Goal: Navigation & Orientation: Find specific page/section

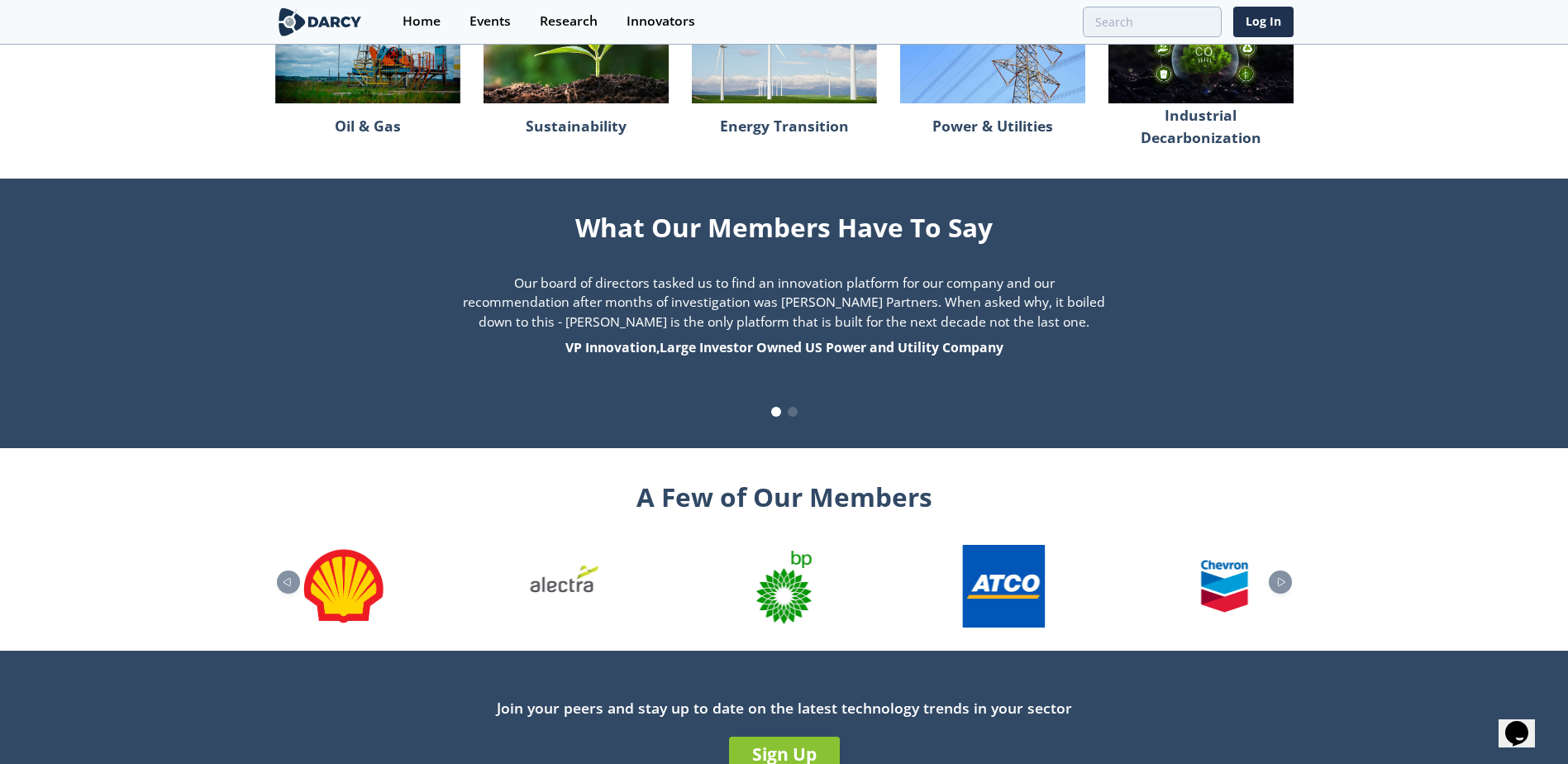
scroll to position [1608, 0]
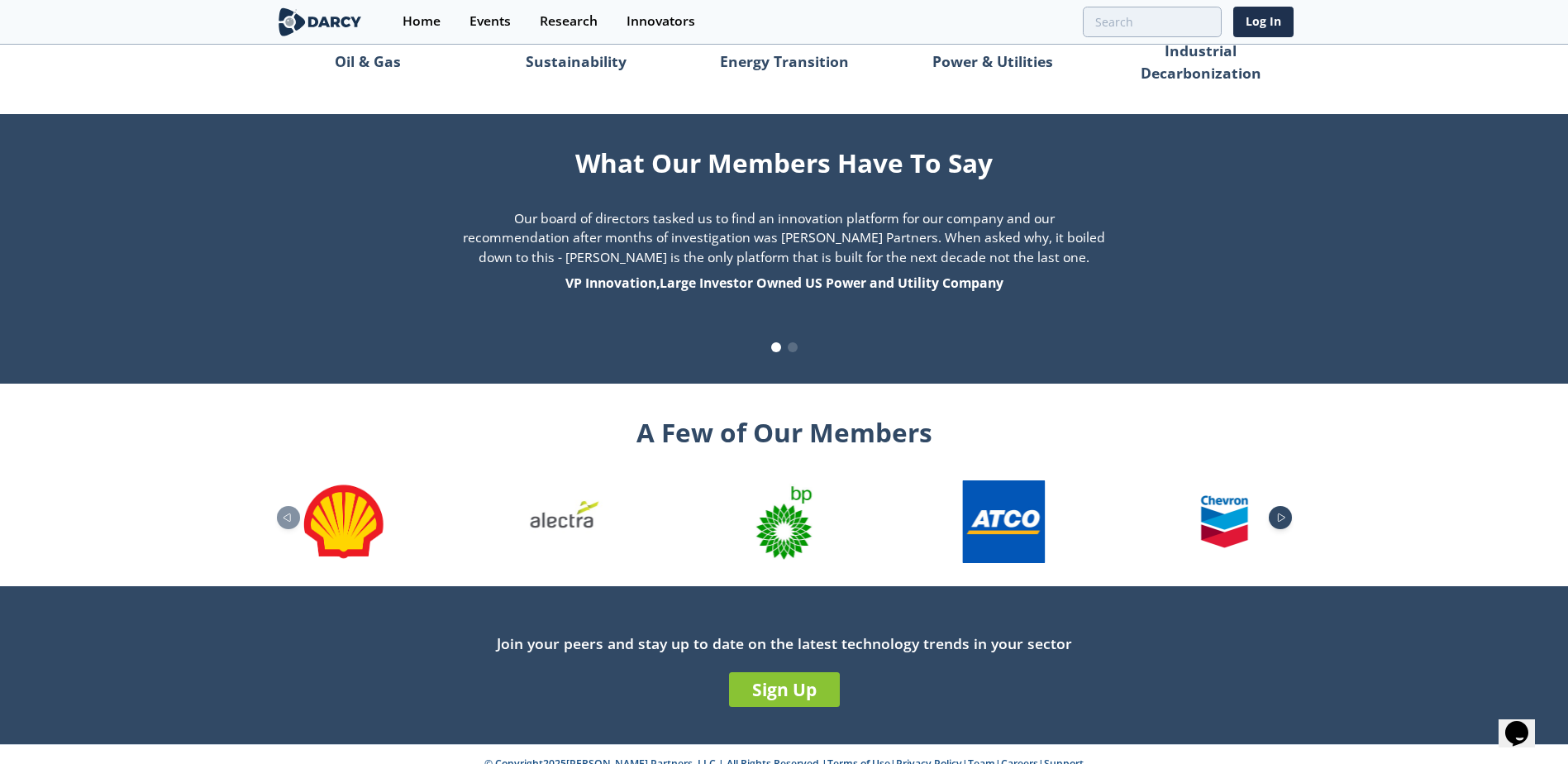
click at [1289, 506] on div "Next slide" at bounding box center [1280, 517] width 23 height 23
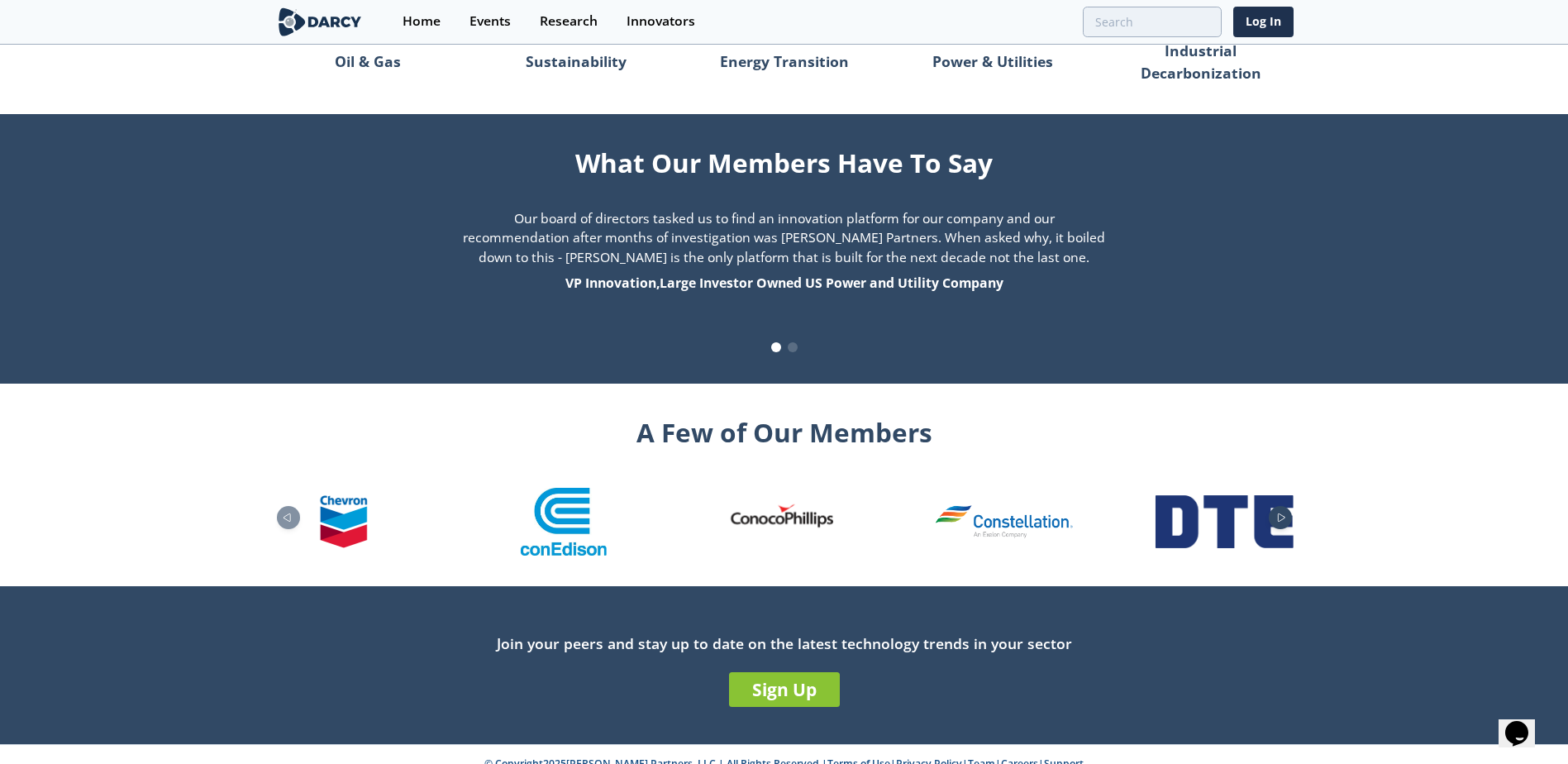
click at [1284, 513] on icon "Next slide" at bounding box center [1282, 516] width 7 height 7
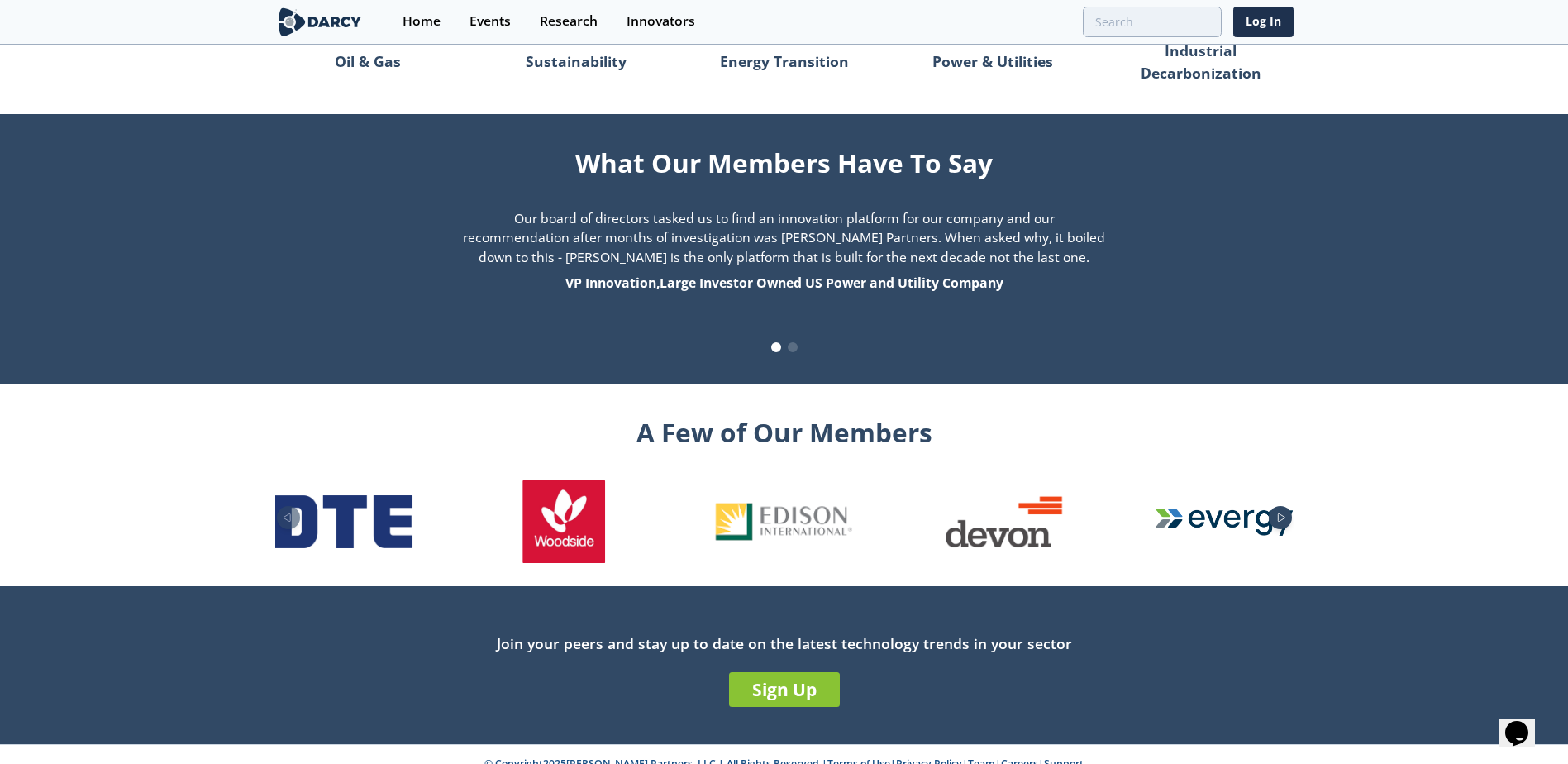
click at [1284, 513] on icon "Next slide" at bounding box center [1282, 516] width 7 height 7
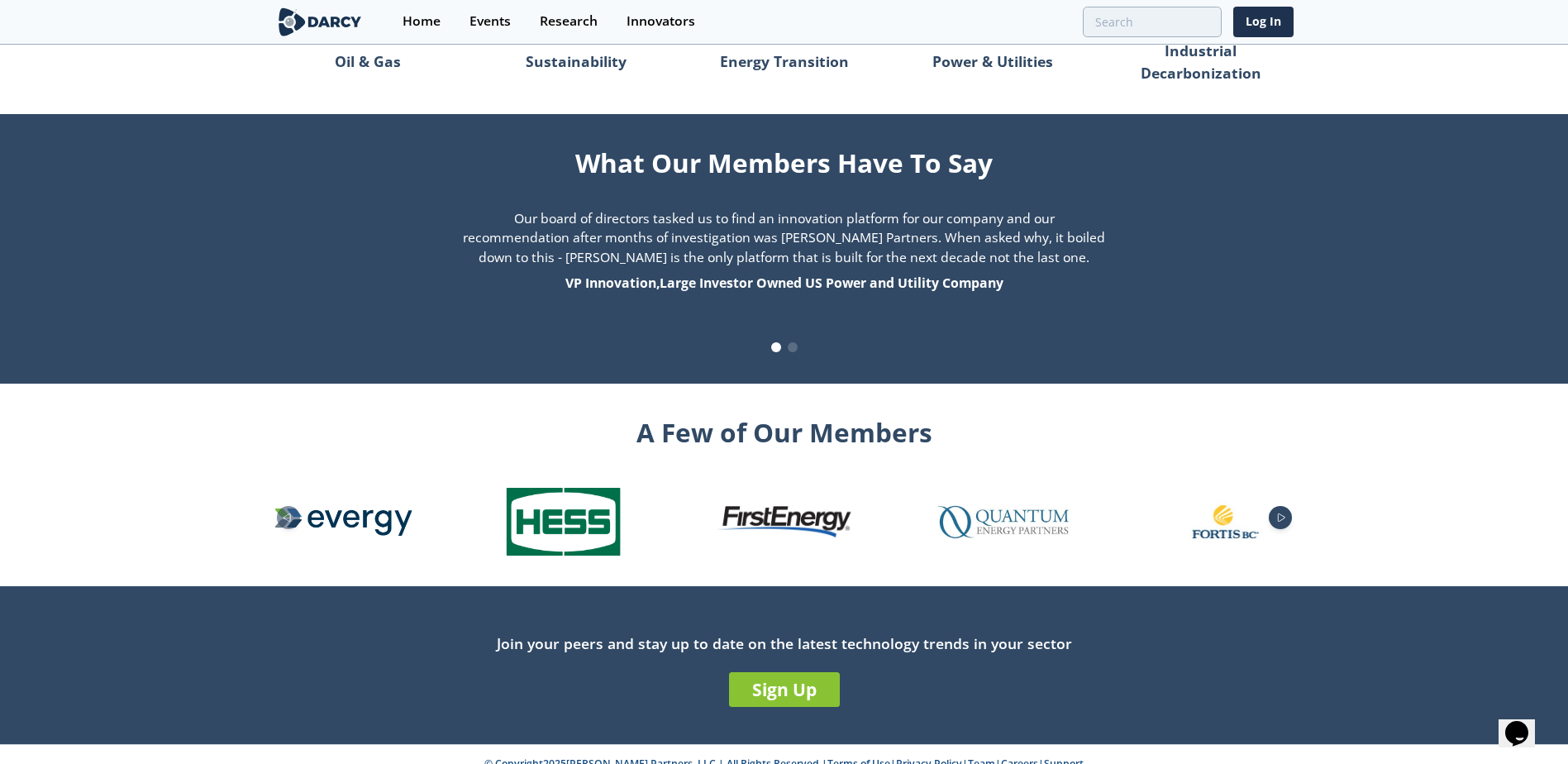
click at [1283, 513] on icon "Next slide" at bounding box center [1282, 517] width 20 height 9
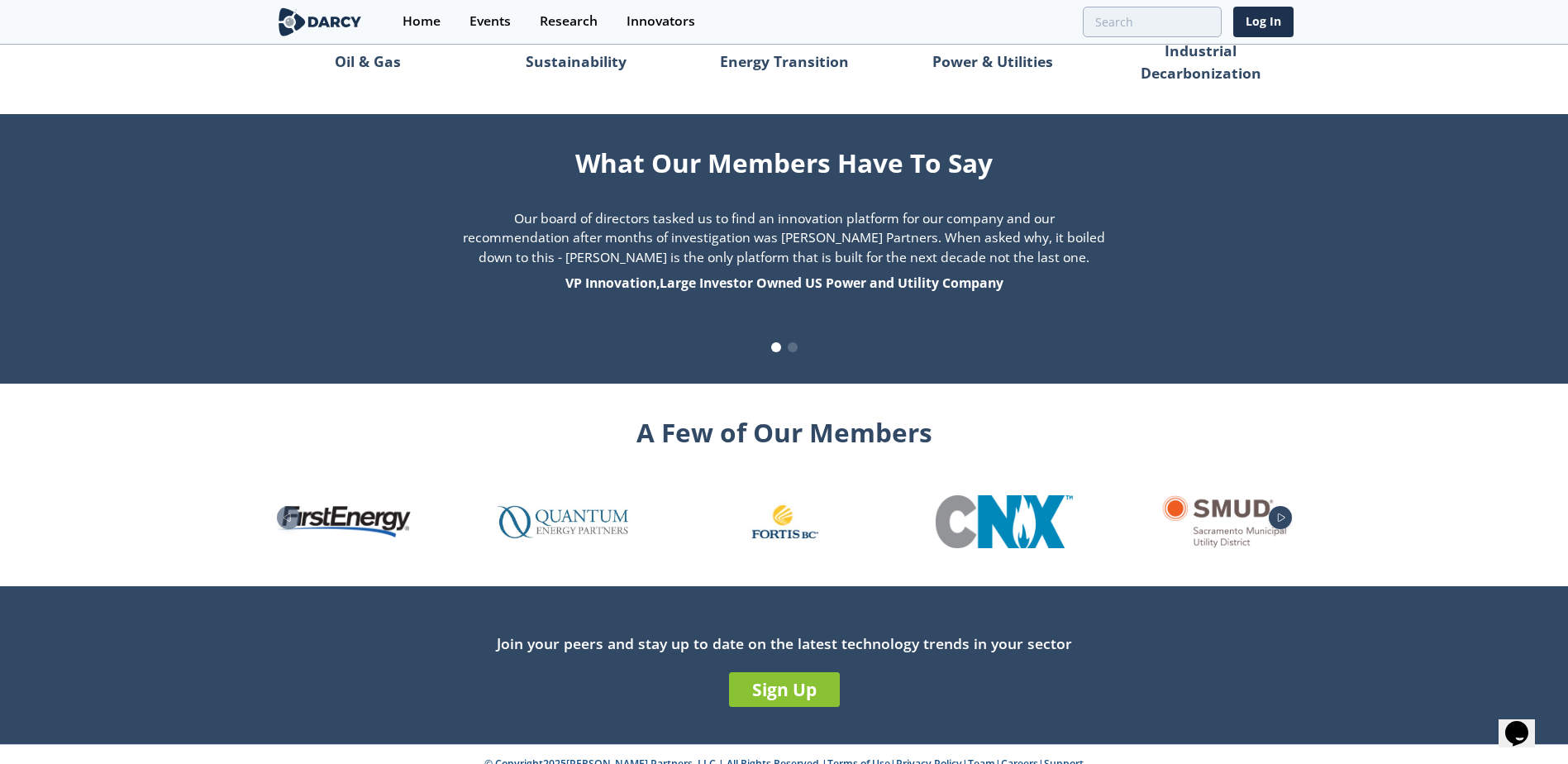
click at [1283, 513] on icon "Next slide" at bounding box center [1282, 517] width 20 height 9
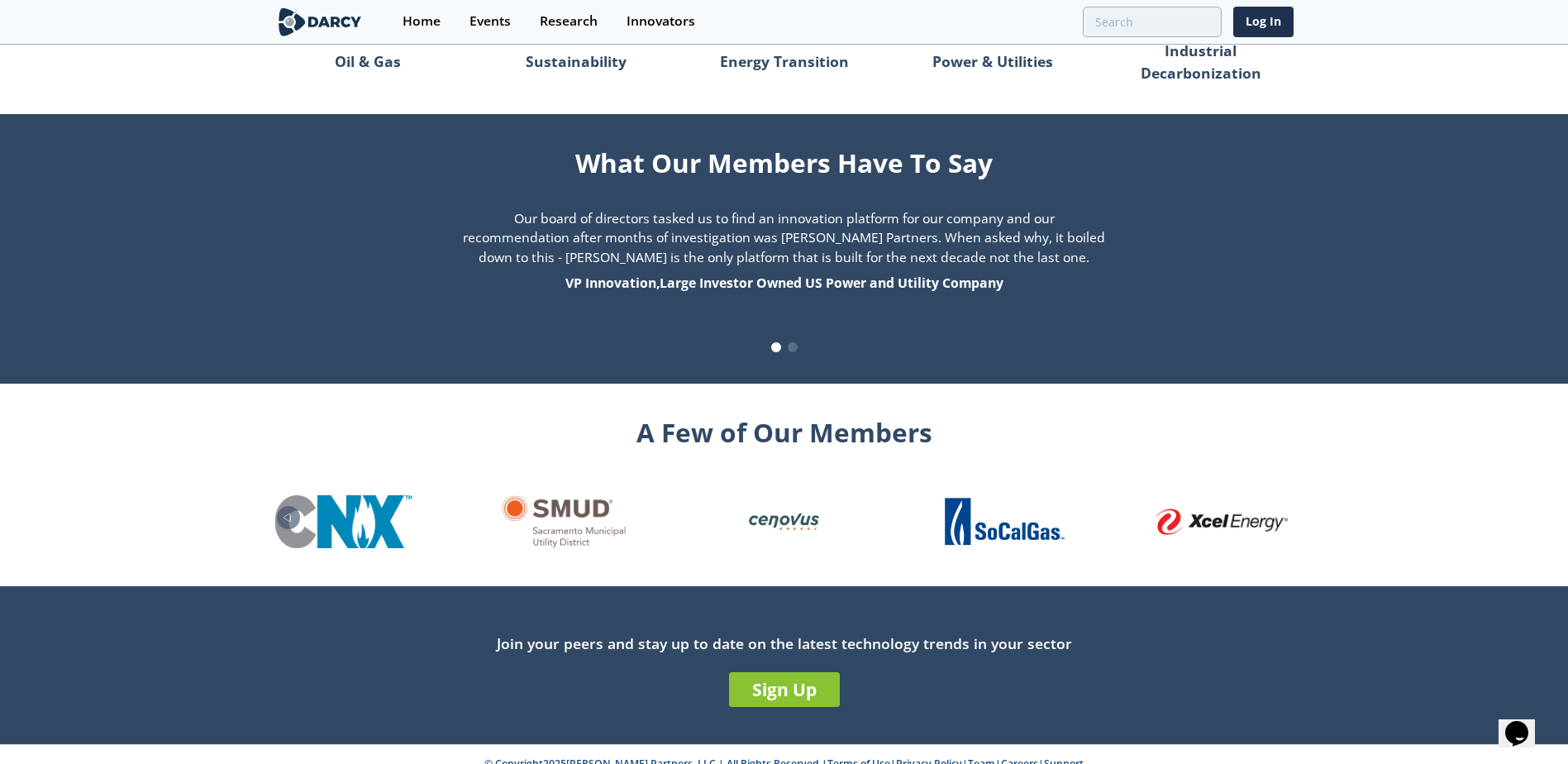
click at [1283, 508] on img "26 / 26" at bounding box center [1224, 521] width 137 height 27
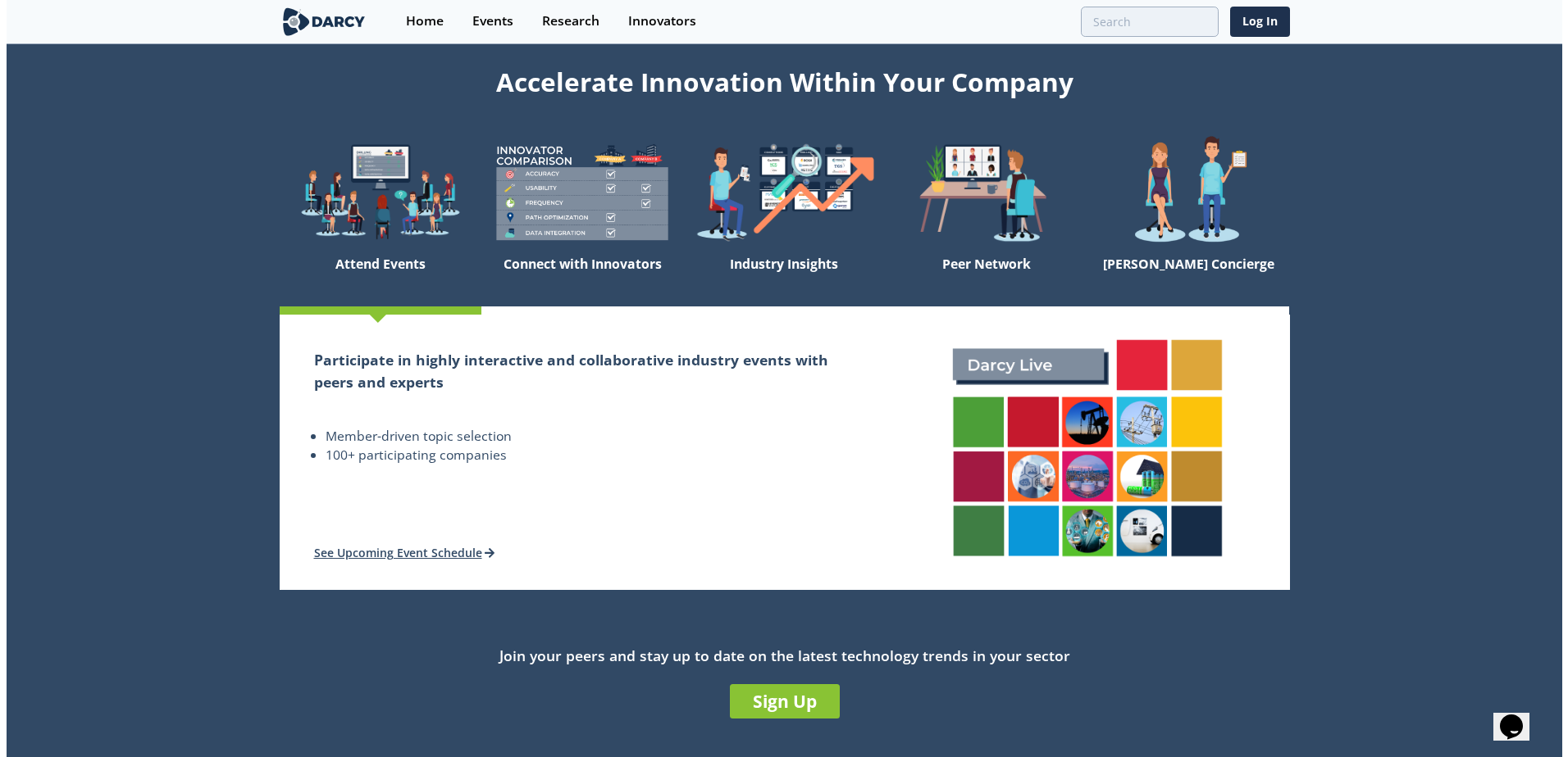
scroll to position [0, 0]
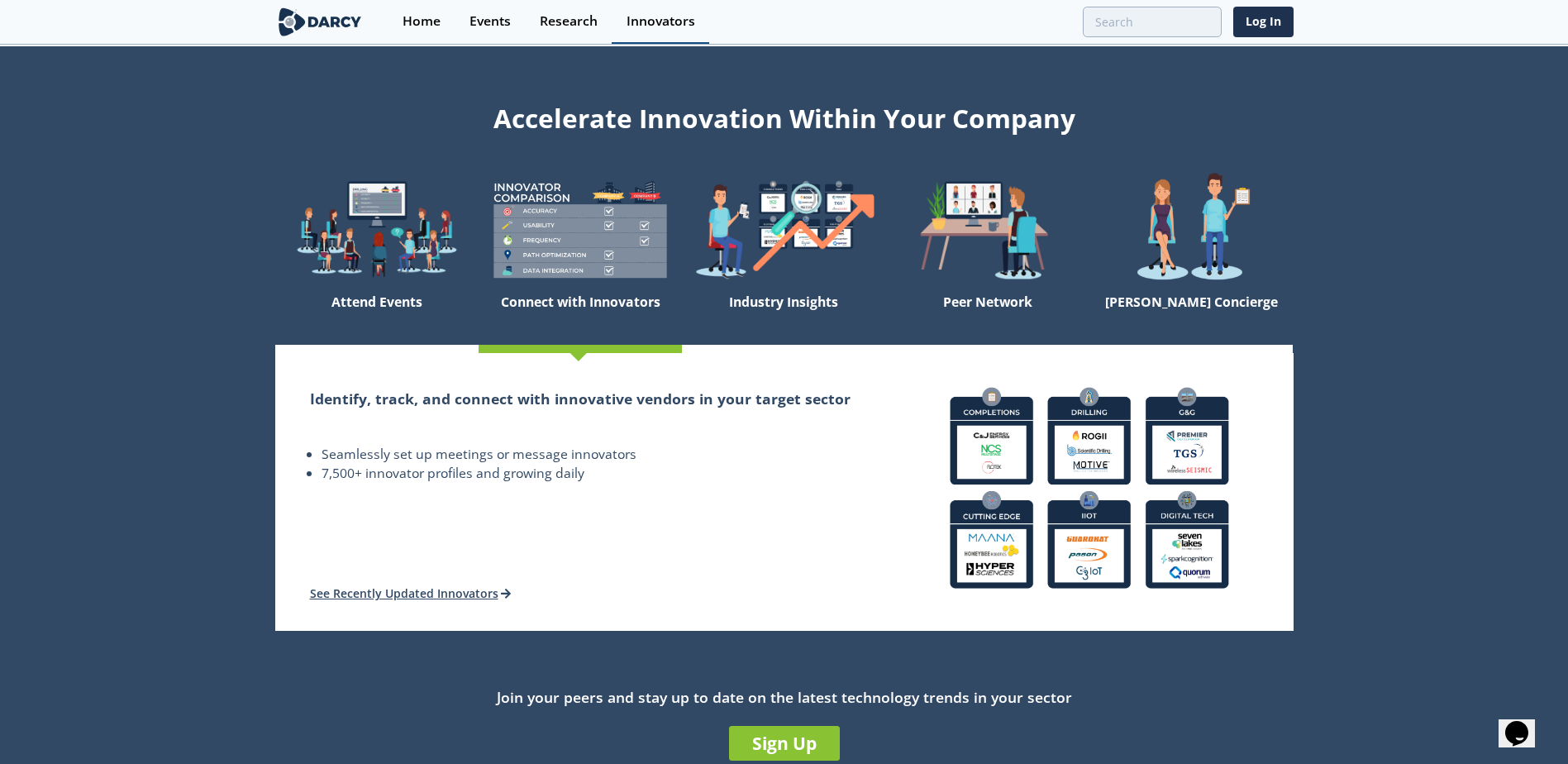
click at [662, 21] on div "Innovators" at bounding box center [660, 21] width 69 height 13
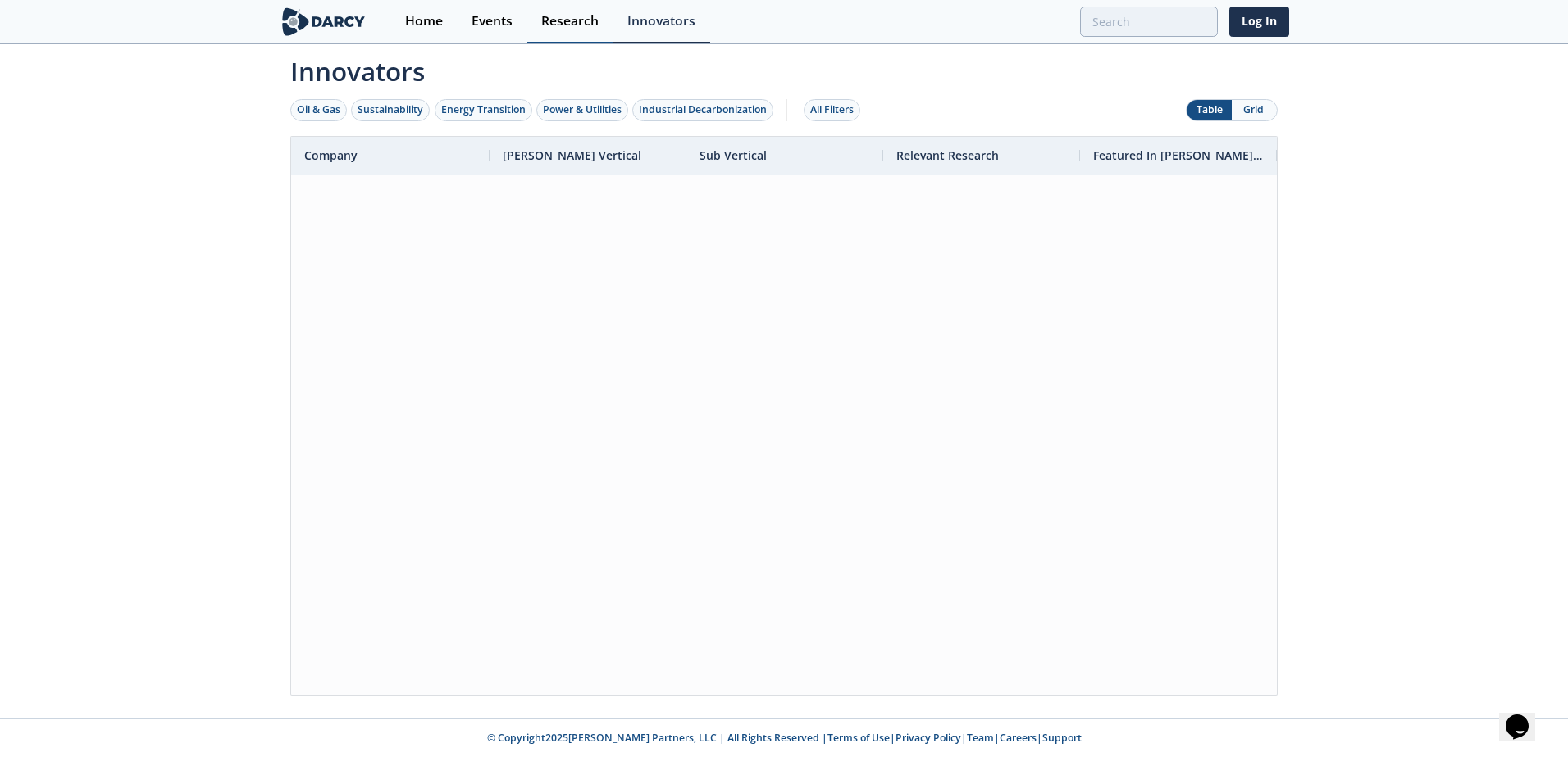
click at [589, 23] on div "Research" at bounding box center [570, 21] width 57 height 13
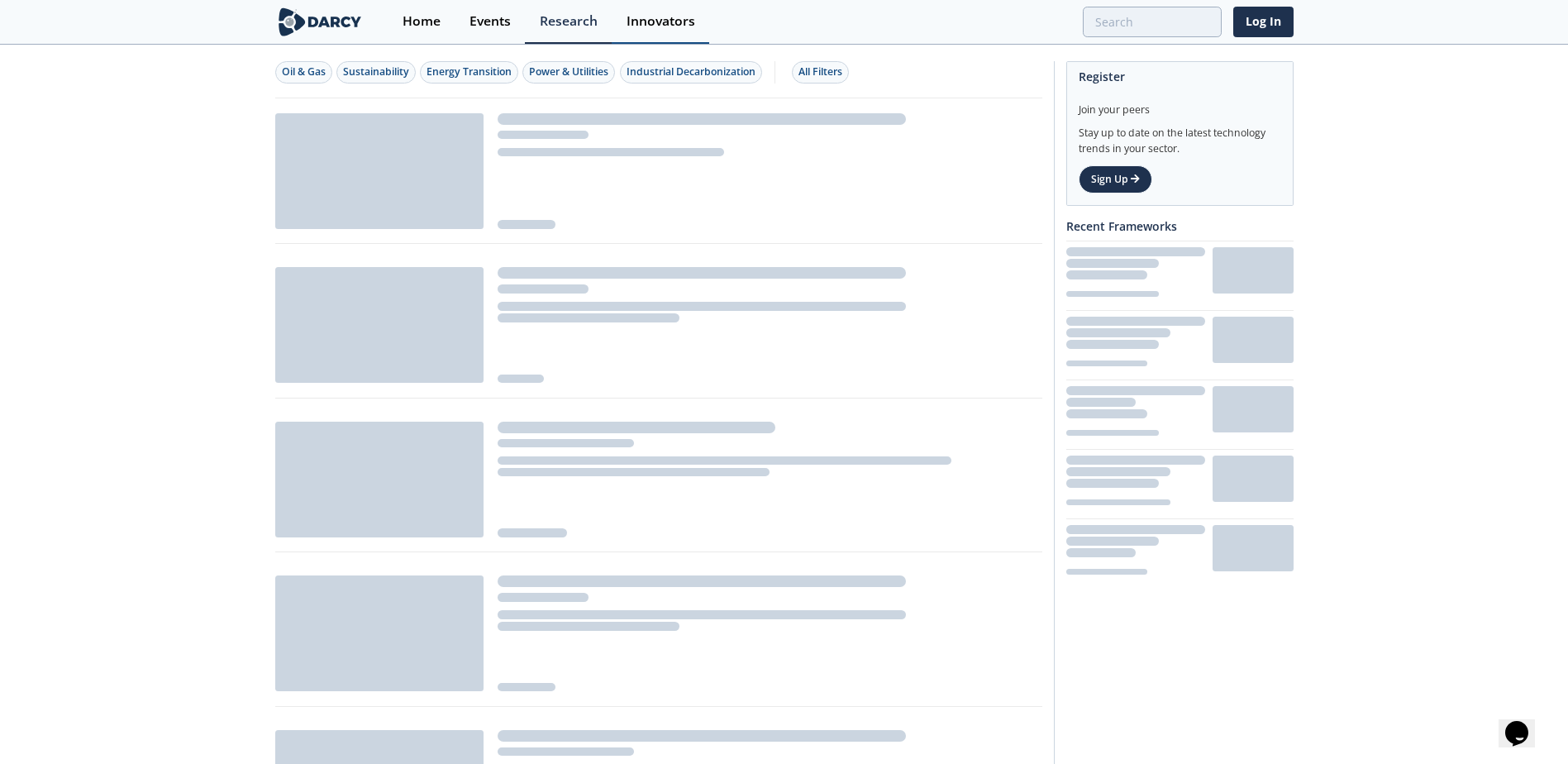
click at [653, 21] on div "Innovators" at bounding box center [660, 21] width 69 height 13
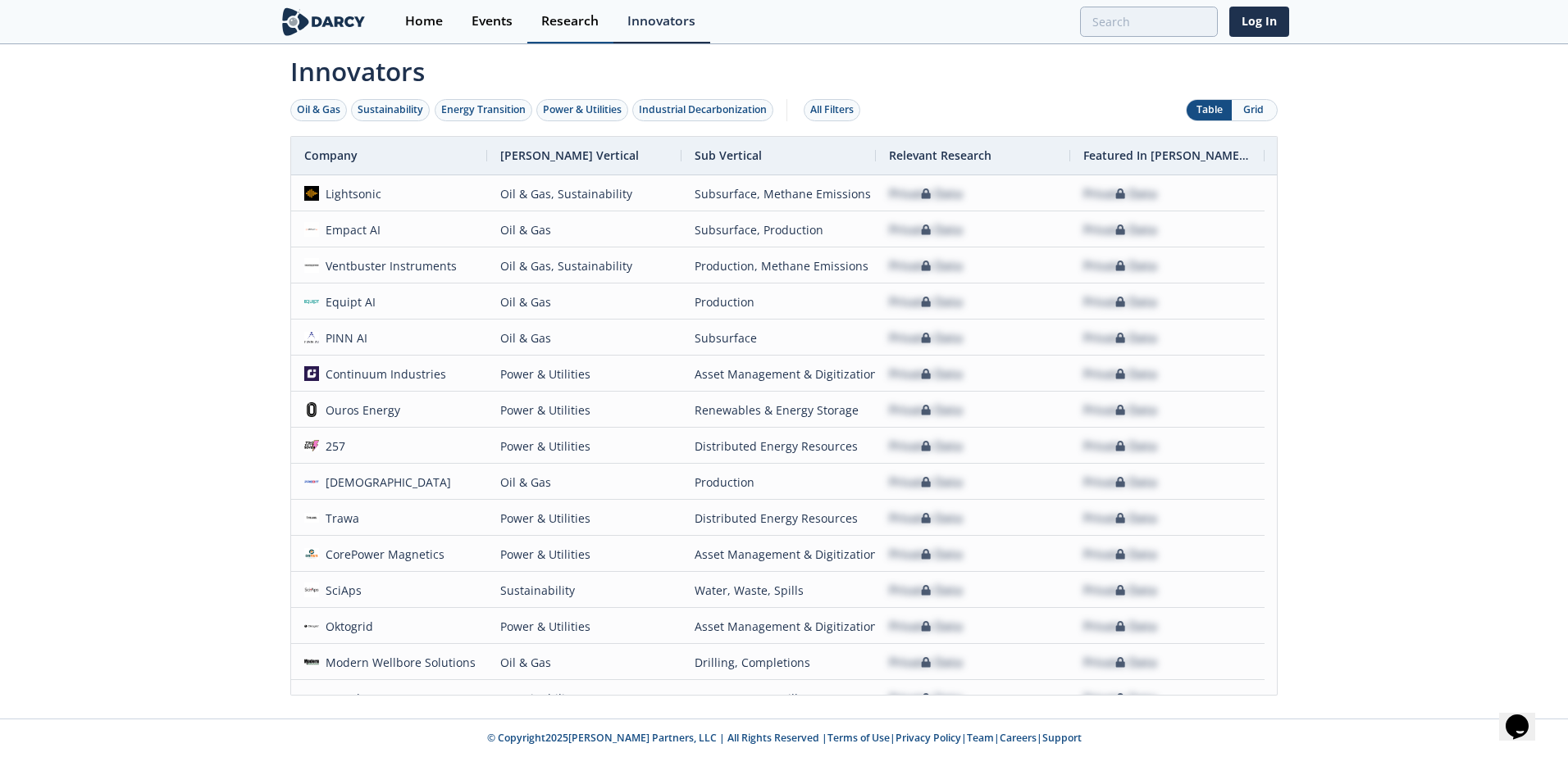
click at [555, 18] on div "Research" at bounding box center [570, 21] width 57 height 13
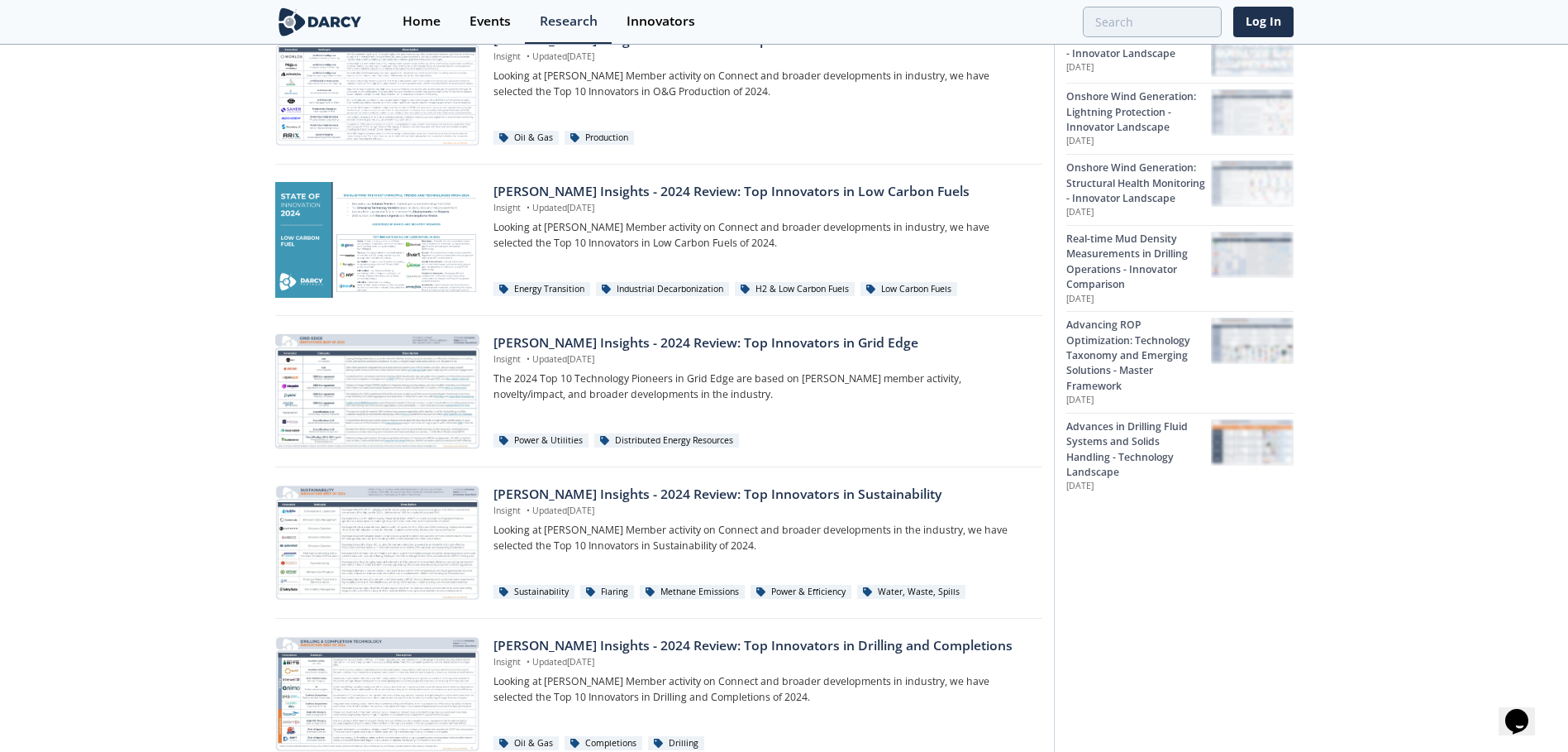
scroll to position [744, 0]
